Goal: Find specific page/section: Find specific page/section

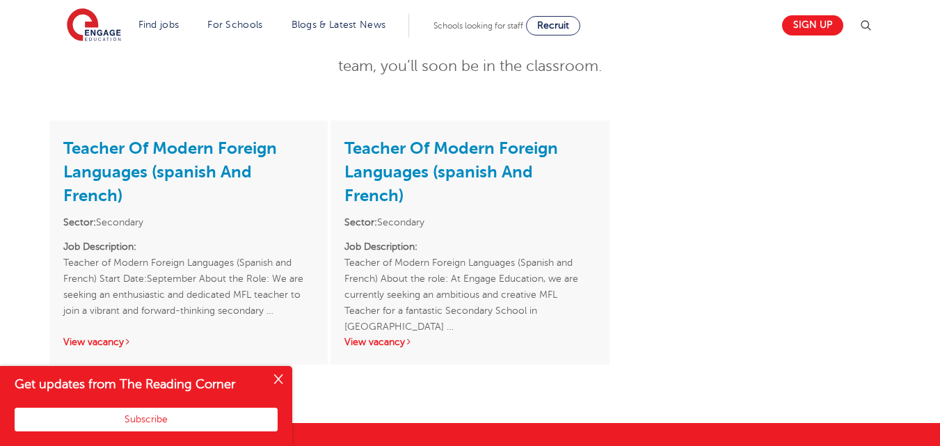
scroll to position [279, 0]
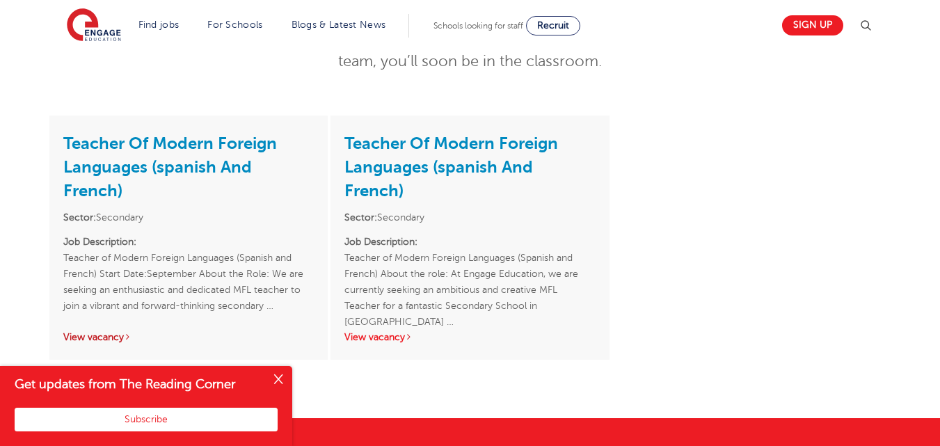
click at [88, 332] on link "View vacancy" at bounding box center [97, 337] width 68 height 10
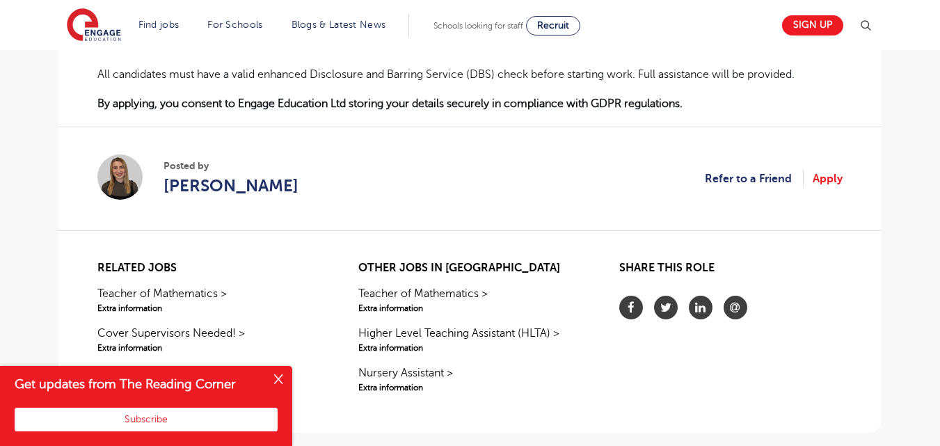
scroll to position [1116, 0]
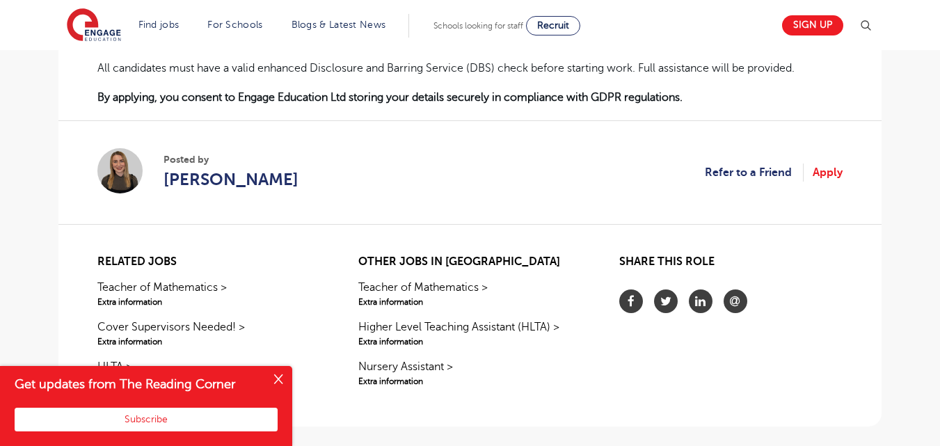
click at [276, 378] on button "Close" at bounding box center [278, 380] width 28 height 28
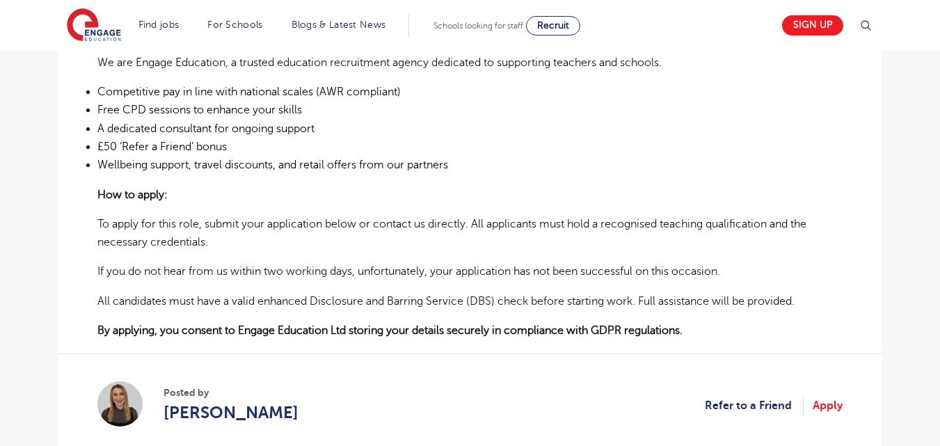
scroll to position [858, 0]
